Goal: Navigation & Orientation: Find specific page/section

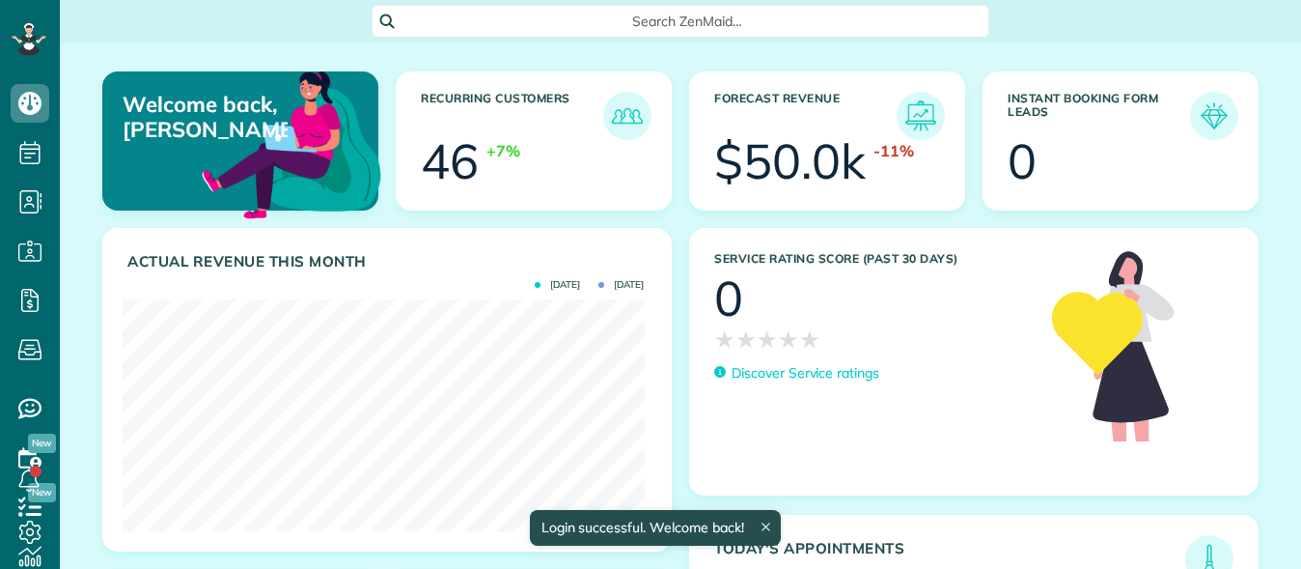
scroll to position [232, 521]
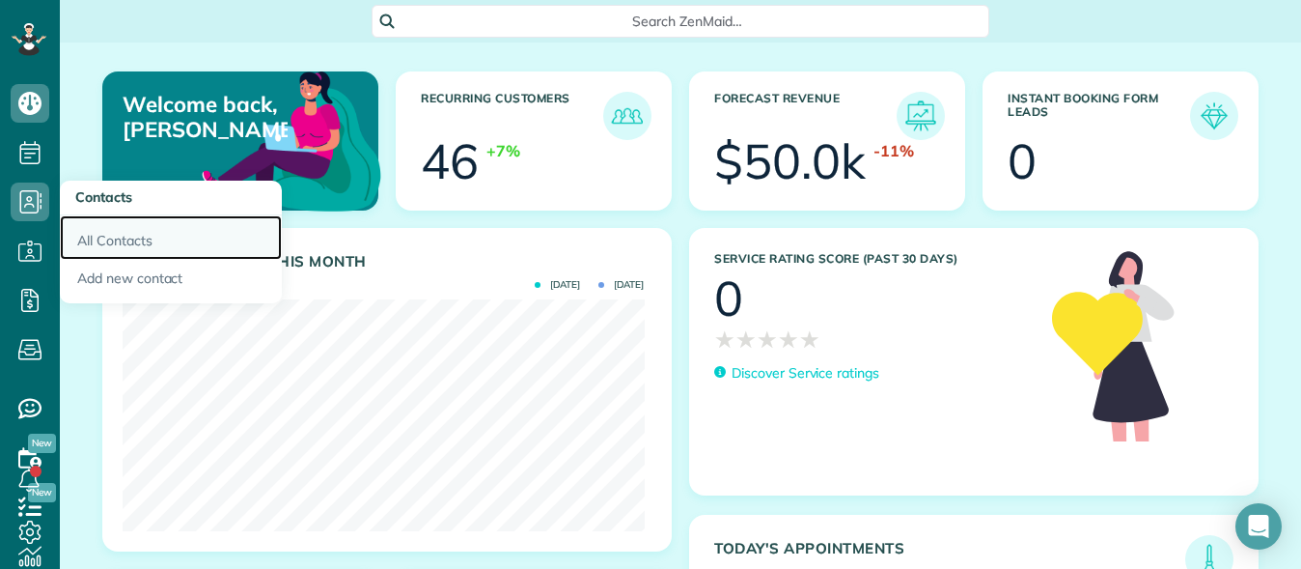
click at [120, 246] on link "All Contacts" at bounding box center [171, 237] width 222 height 44
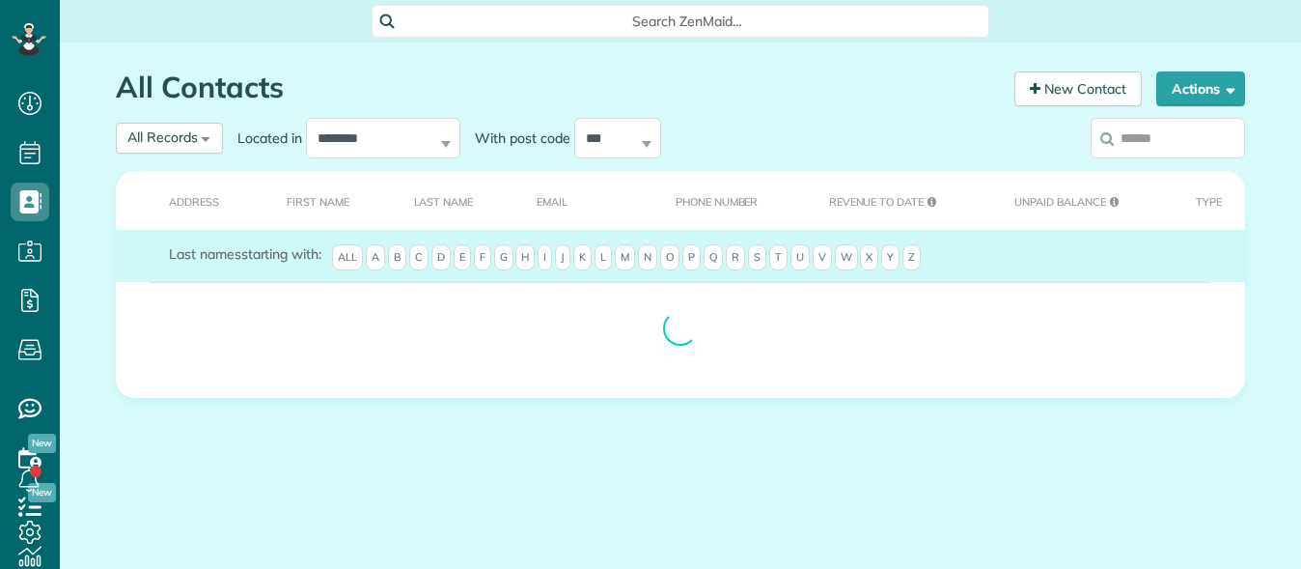
scroll to position [9, 9]
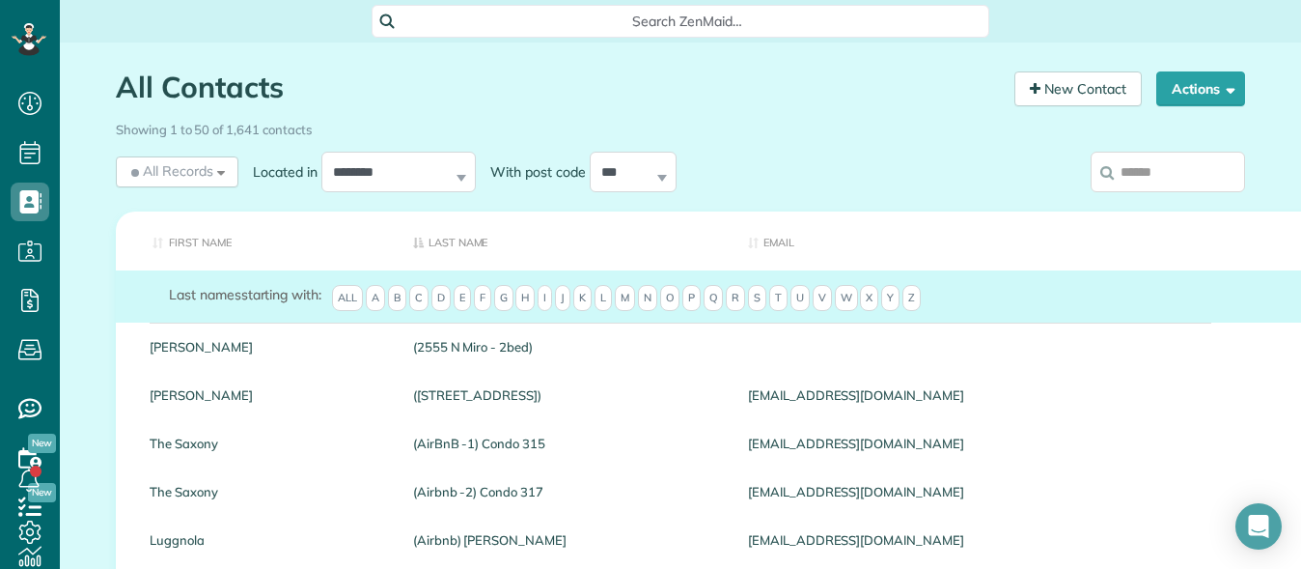
click at [120, 246] on th "First Name" at bounding box center [257, 240] width 283 height 59
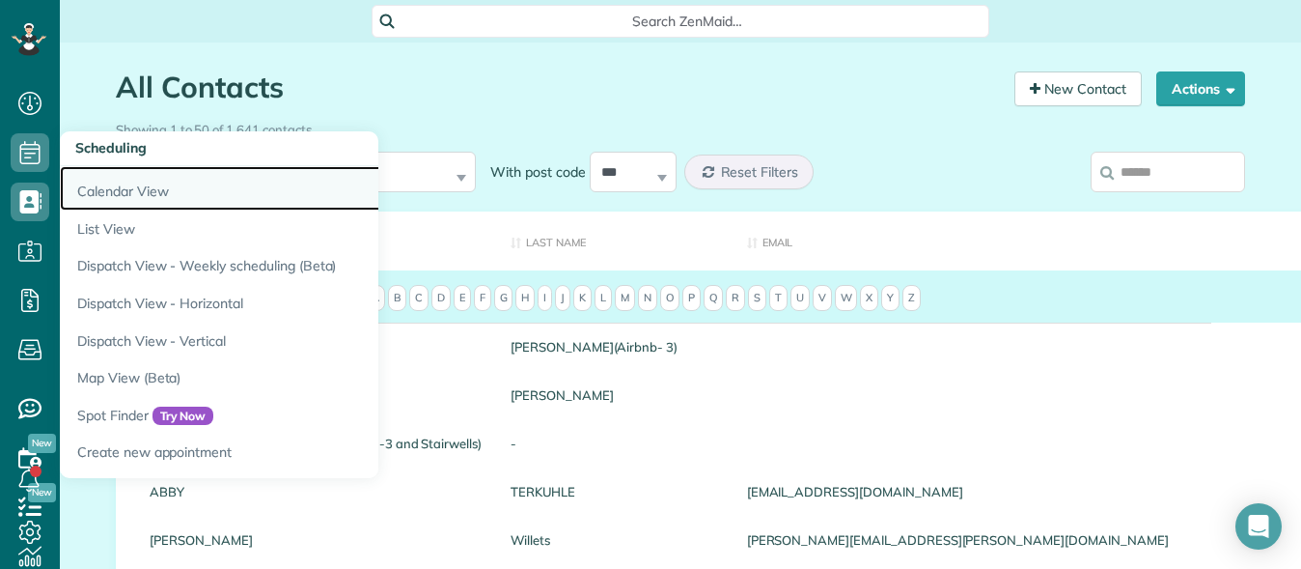
click at [151, 192] on link "Calendar View" at bounding box center [301, 188] width 483 height 44
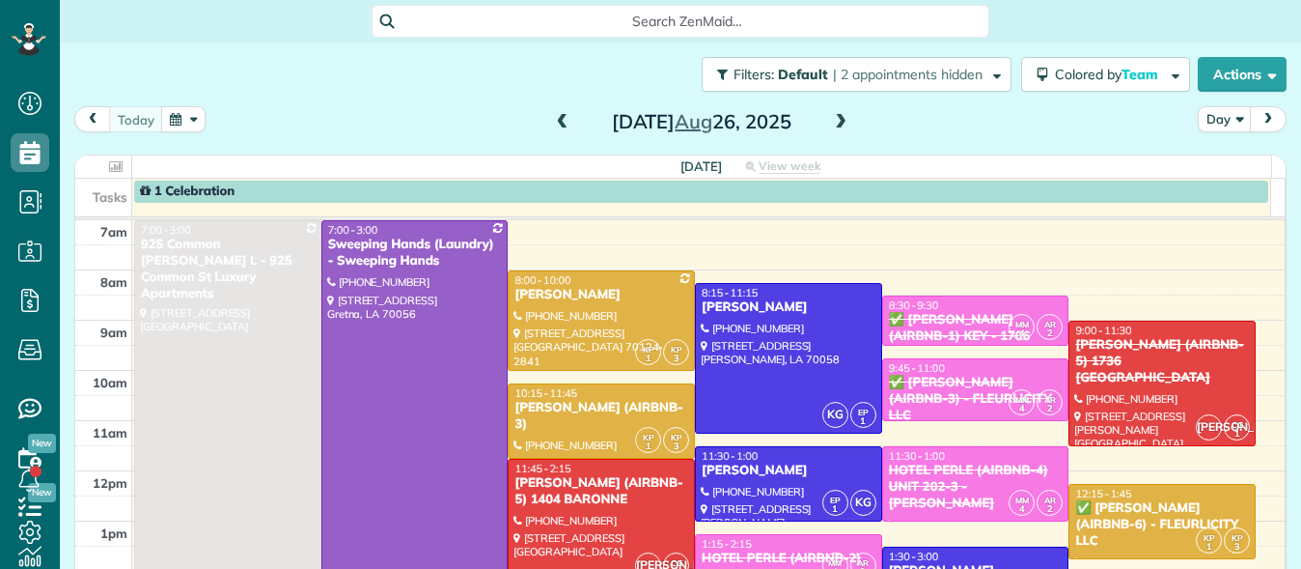
scroll to position [9, 9]
click at [833, 122] on span at bounding box center [840, 122] width 21 height 17
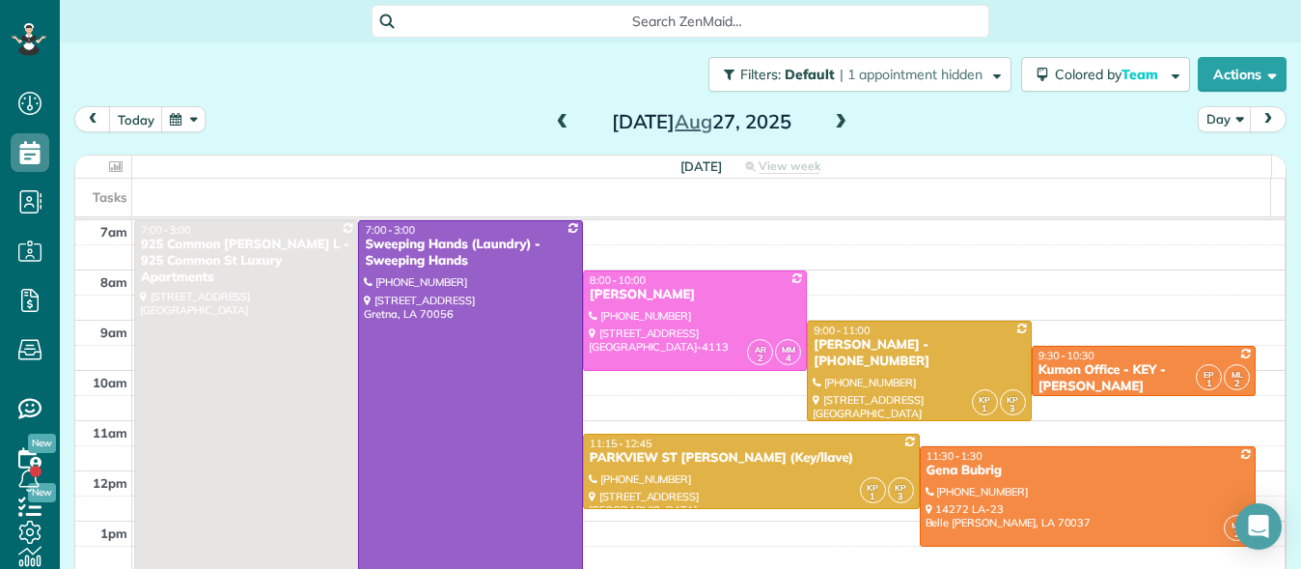
click at [553, 116] on span at bounding box center [562, 122] width 21 height 17
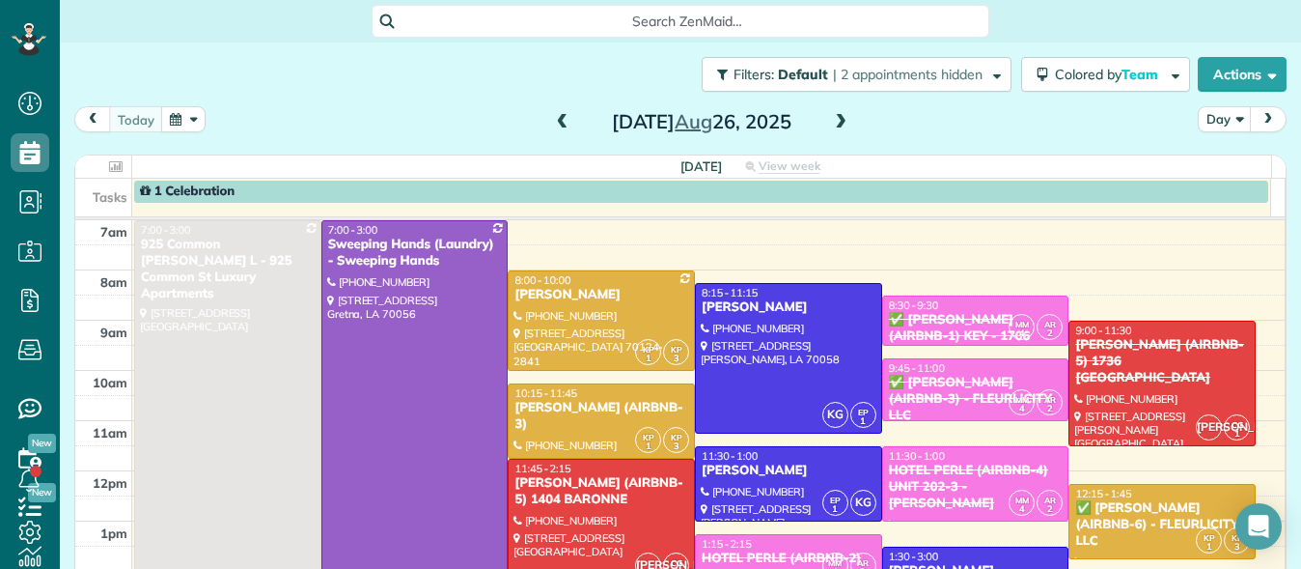
scroll to position [25, 0]
